Goal: Navigation & Orientation: Find specific page/section

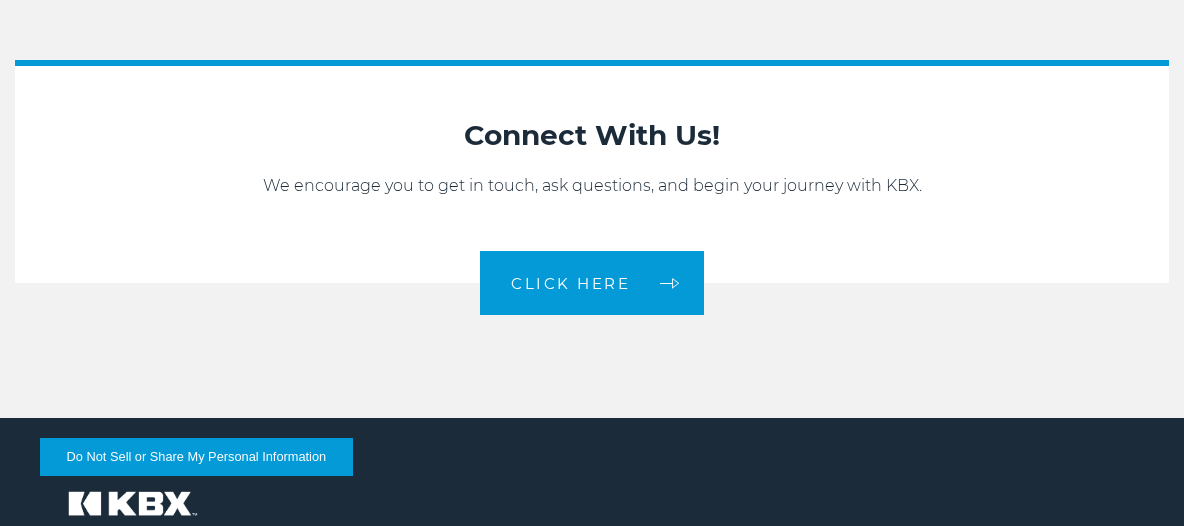
scroll to position [3992, 0]
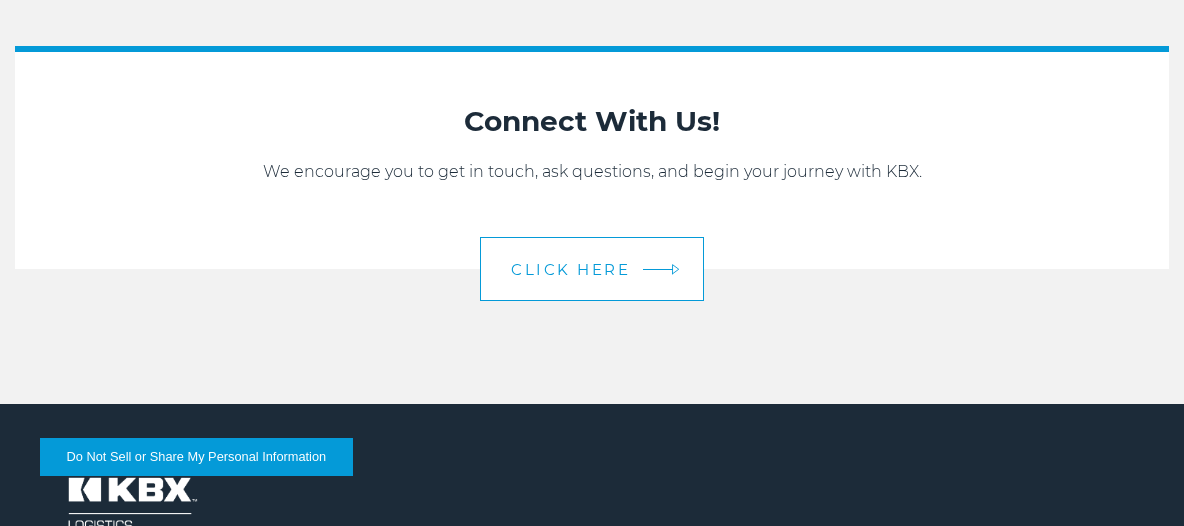
click at [599, 262] on span "CLICK HERE" at bounding box center [570, 269] width 119 height 15
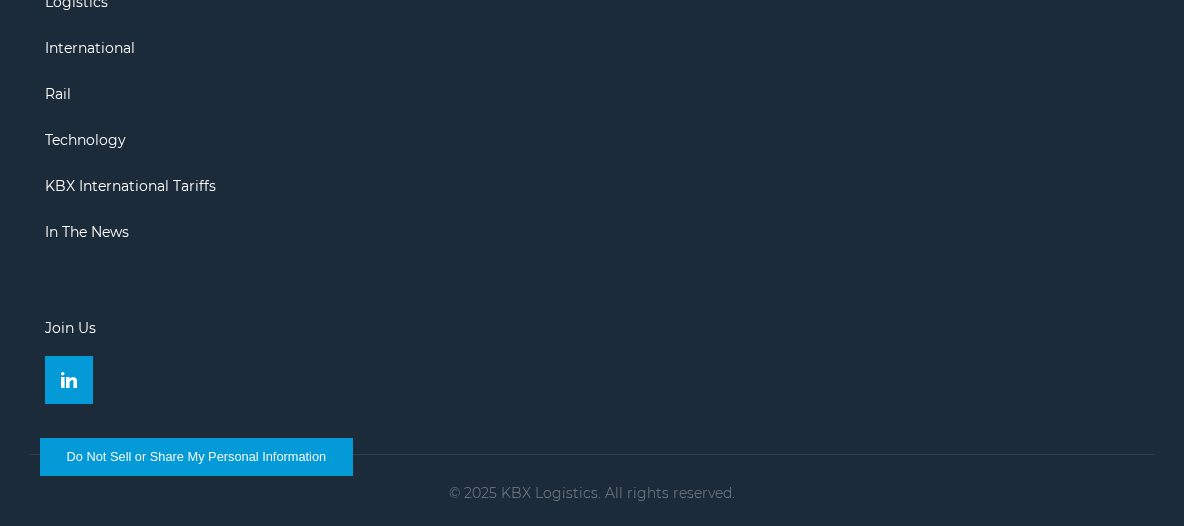
scroll to position [2275, 0]
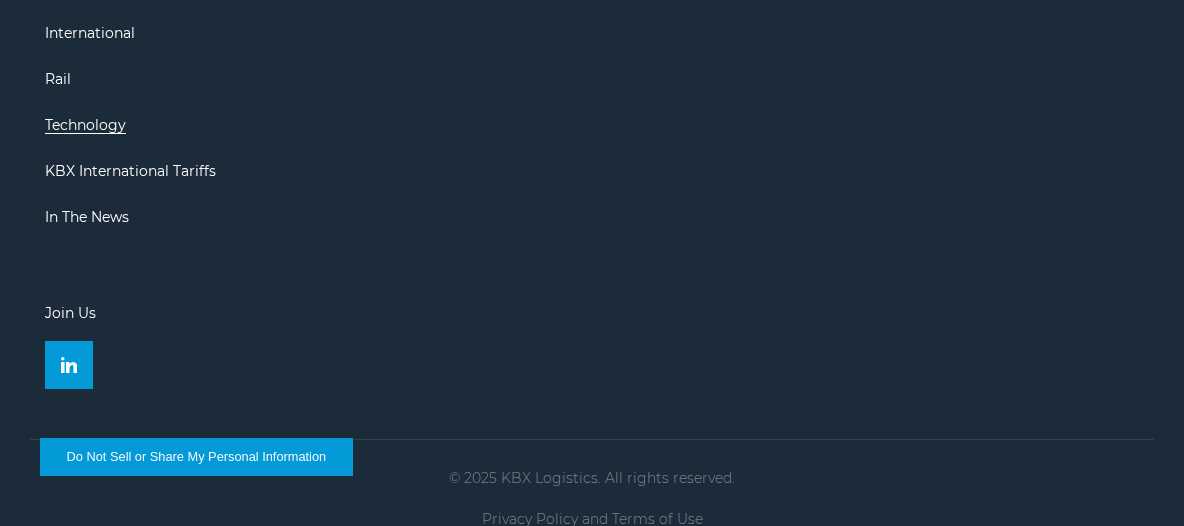
click at [120, 116] on link "Technology" at bounding box center [85, 125] width 81 height 18
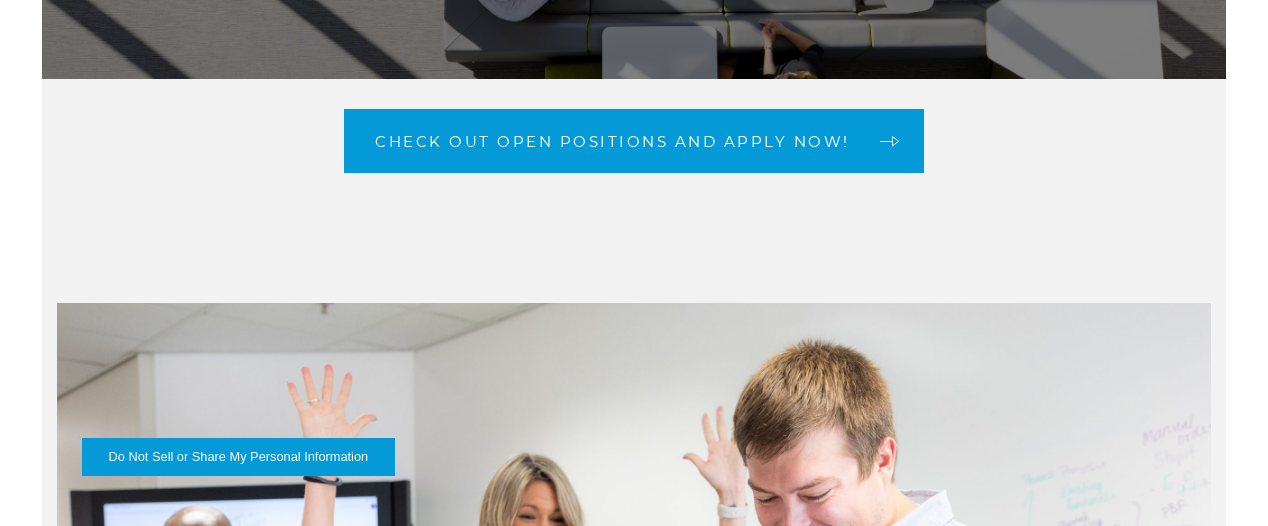
scroll to position [318, 0]
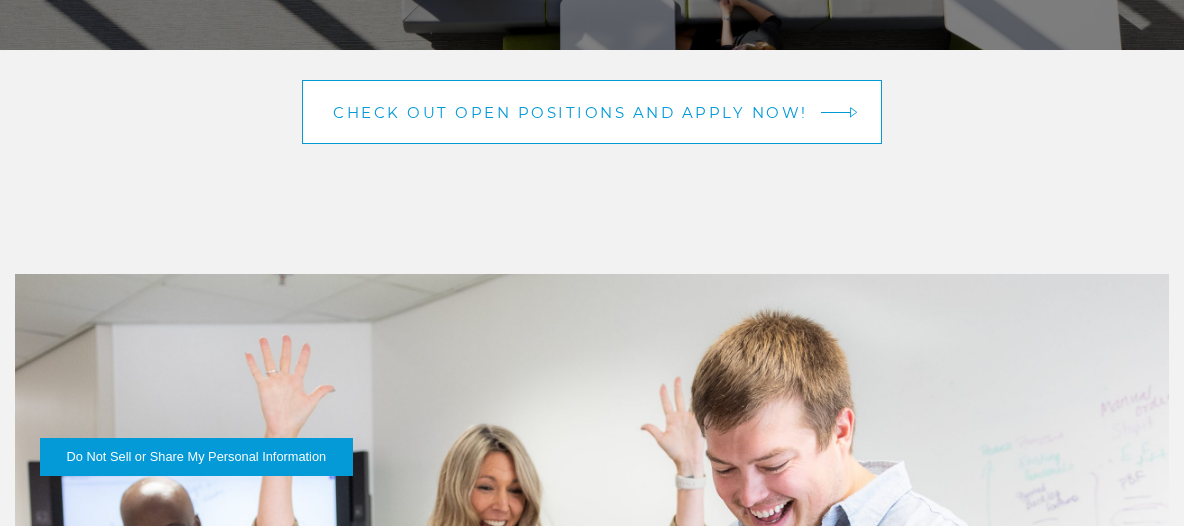
click at [691, 105] on span "Check out open positions and apply now!" at bounding box center [570, 112] width 475 height 15
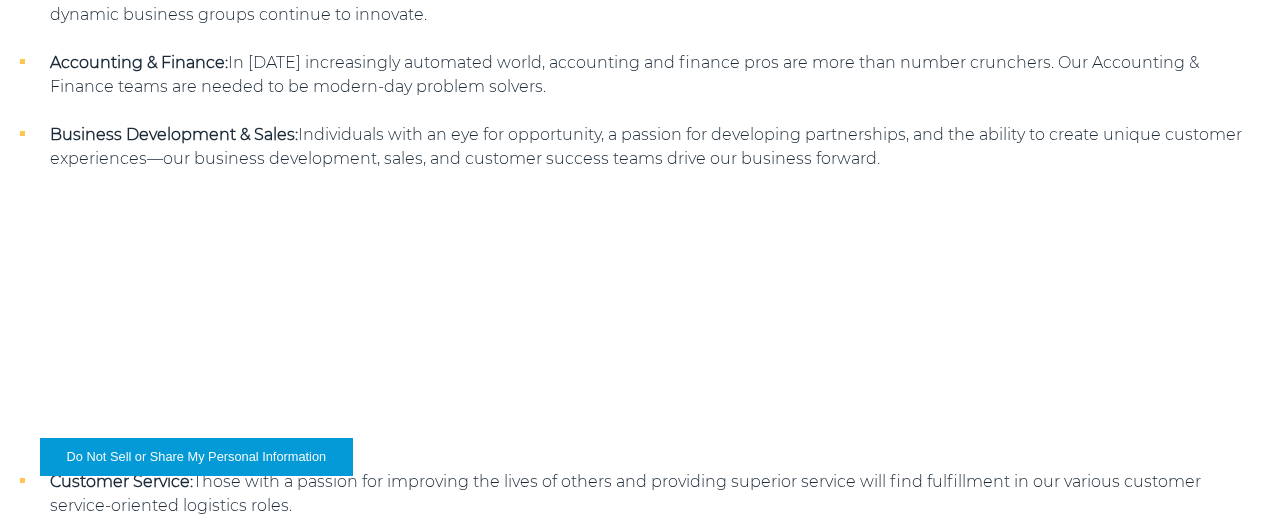
scroll to position [2628, 0]
